Goal: Navigation & Orientation: Find specific page/section

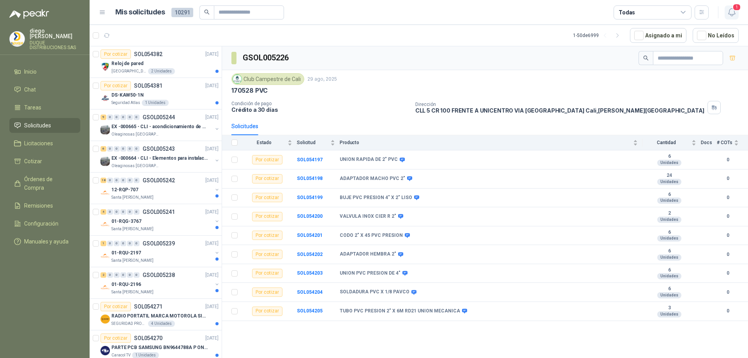
click at [736, 12] on icon "button" at bounding box center [732, 12] width 10 height 10
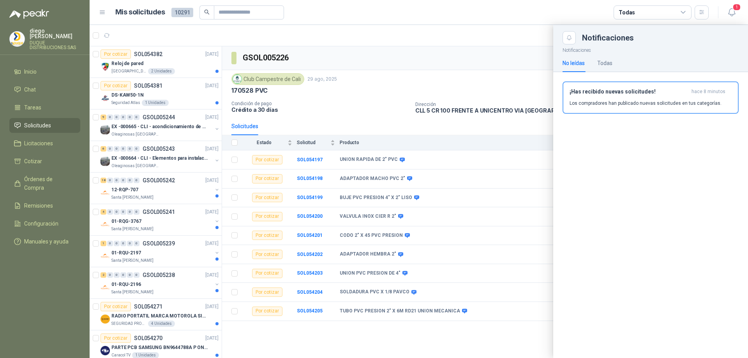
click at [55, 123] on li "Solicitudes" at bounding box center [45, 125] width 62 height 9
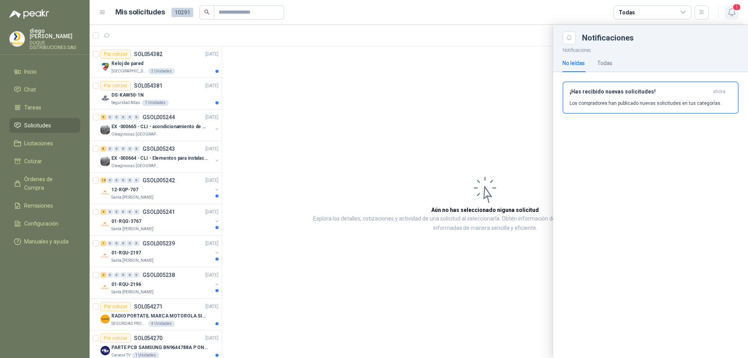
click at [735, 17] on icon "button" at bounding box center [732, 12] width 10 height 10
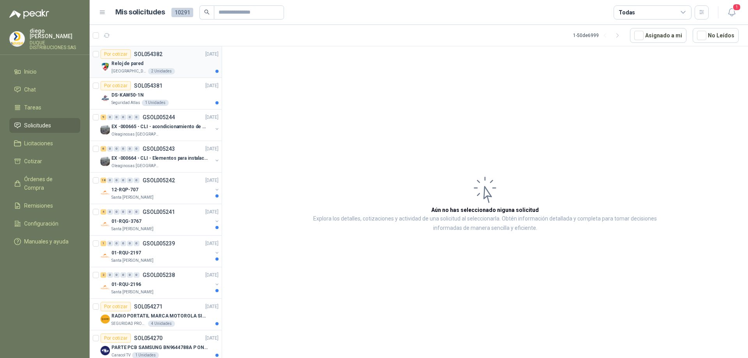
click at [148, 64] on div "Reloj de pared" at bounding box center [164, 63] width 107 height 9
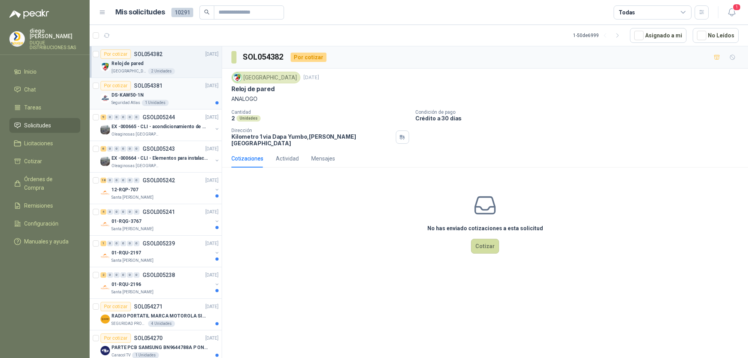
click at [149, 91] on div "DS-KAW50-1N" at bounding box center [164, 94] width 107 height 9
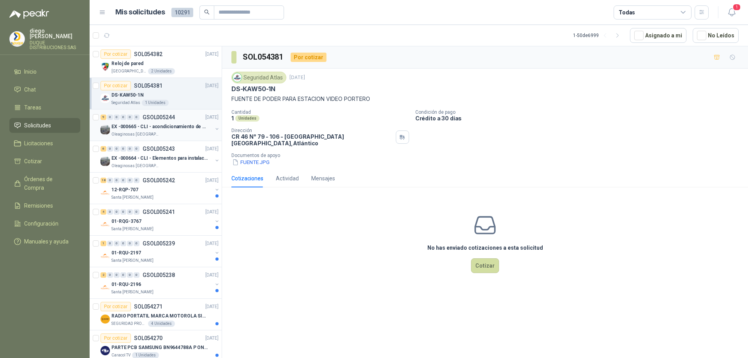
click at [164, 128] on p "EX -000665 - CLI - acondicionamiento de caja para" at bounding box center [159, 126] width 97 height 7
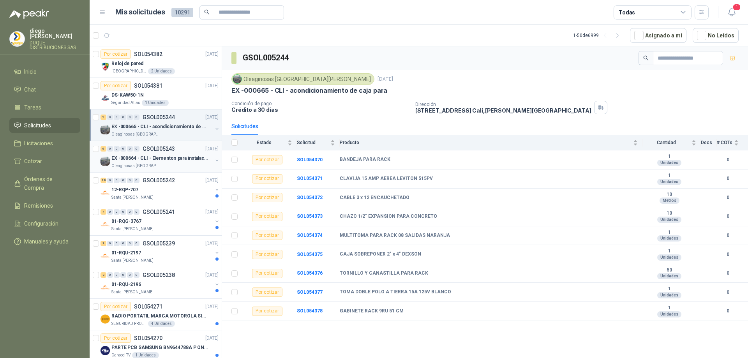
click at [177, 157] on p "EX -000664 - CLI - Elementos para instalacion de c" at bounding box center [159, 158] width 97 height 7
